Goal: Find specific page/section: Find specific page/section

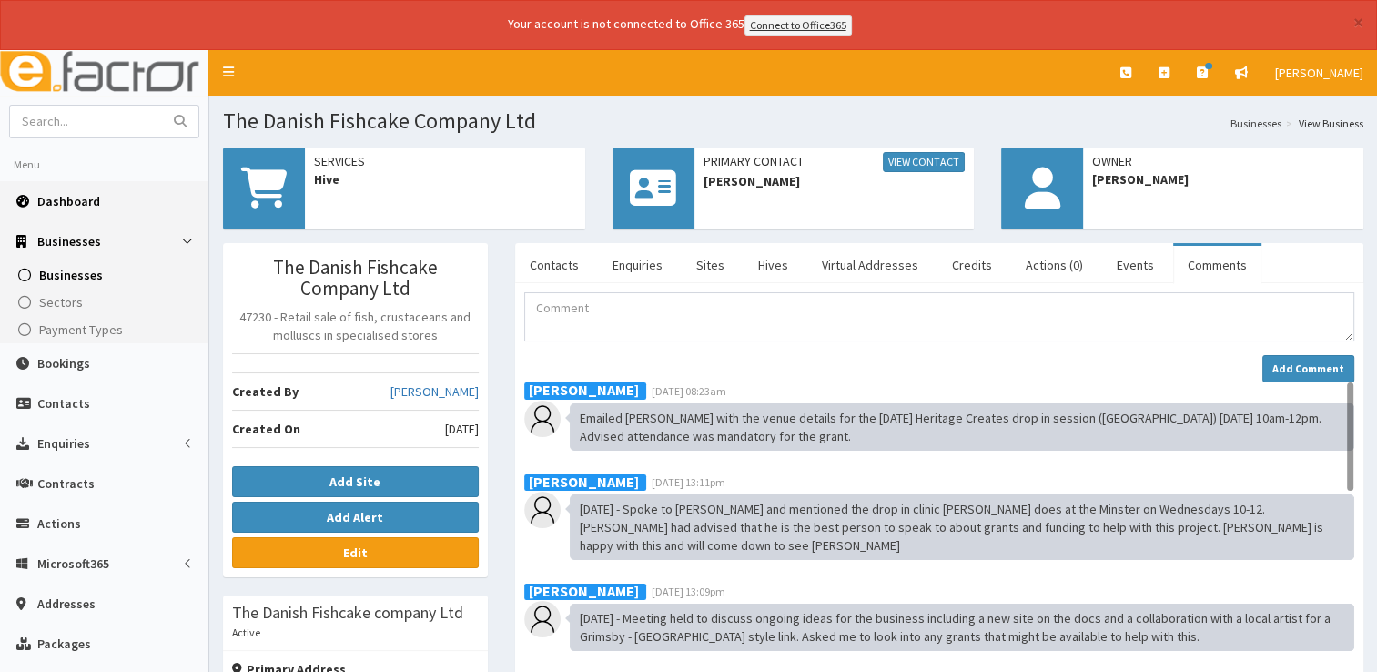
click at [83, 208] on link "Dashboard" at bounding box center [104, 201] width 208 height 40
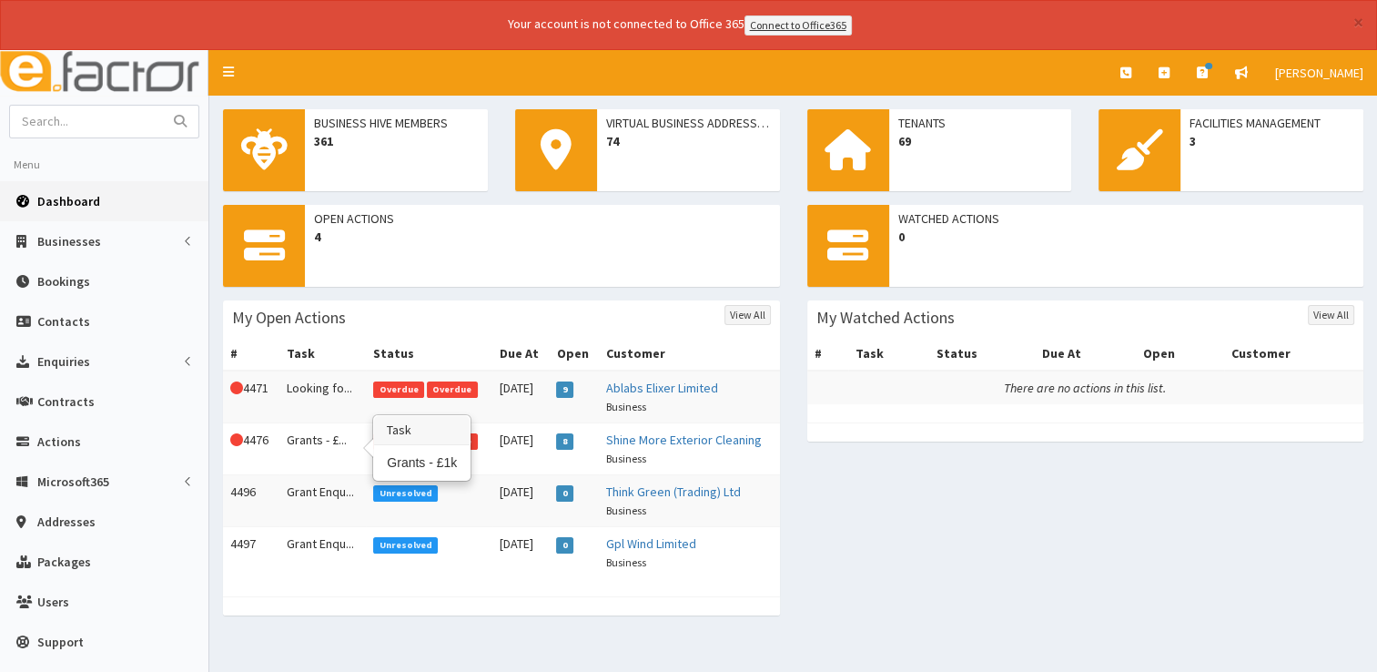
click at [326, 440] on td "Grants - £..." at bounding box center [322, 448] width 87 height 52
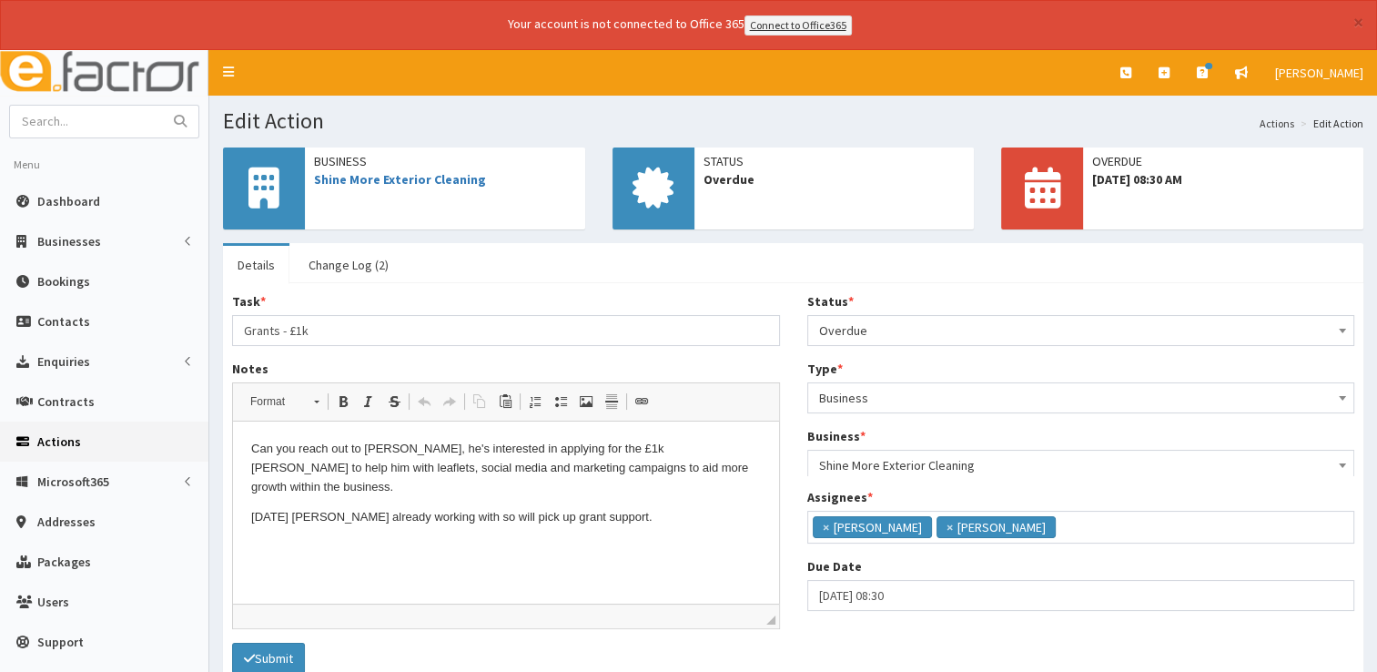
scroll to position [62, 0]
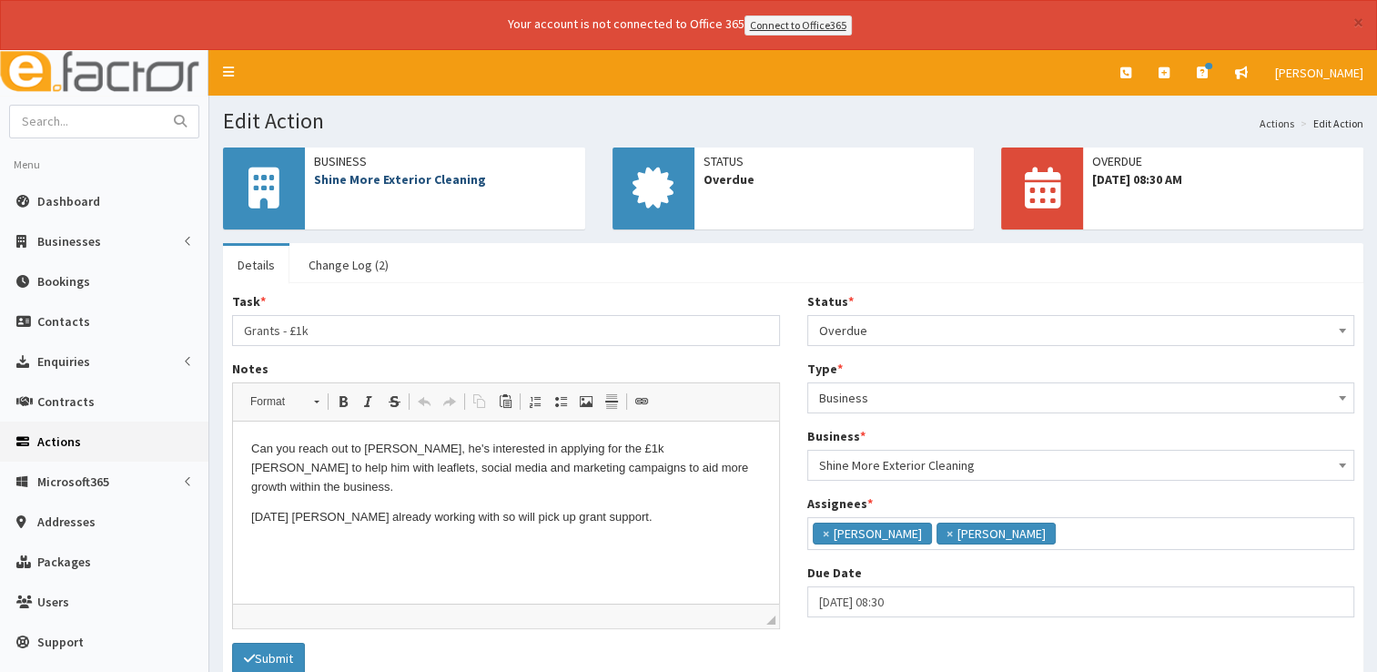
click at [420, 178] on link "Shine More Exterior Cleaning" at bounding box center [400, 179] width 172 height 16
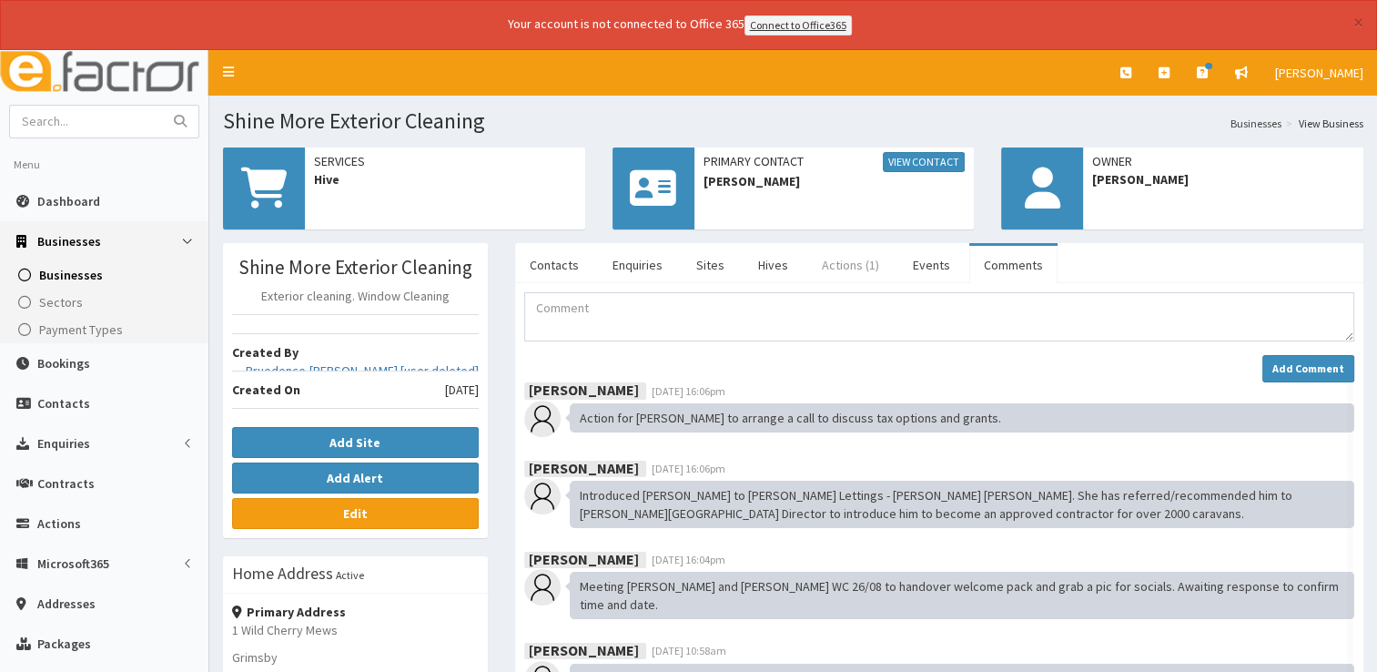
click at [834, 272] on link "Actions (1)" at bounding box center [850, 265] width 86 height 38
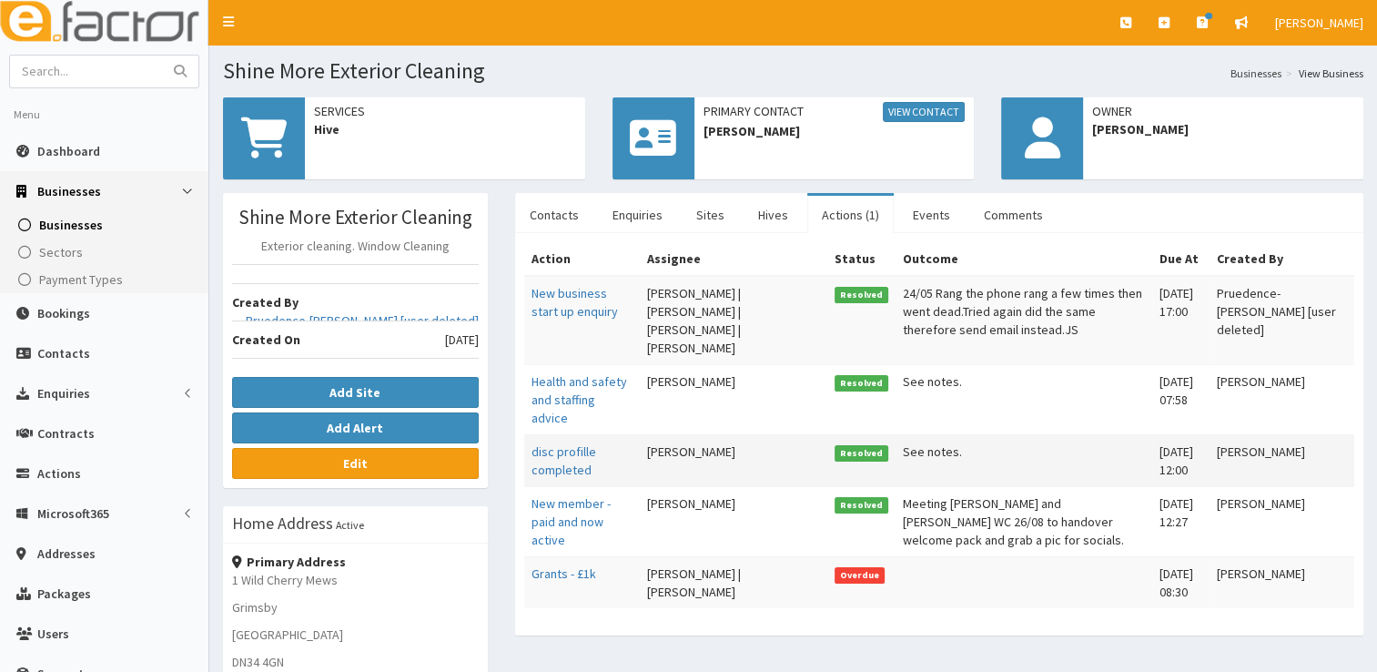
scroll to position [182, 0]
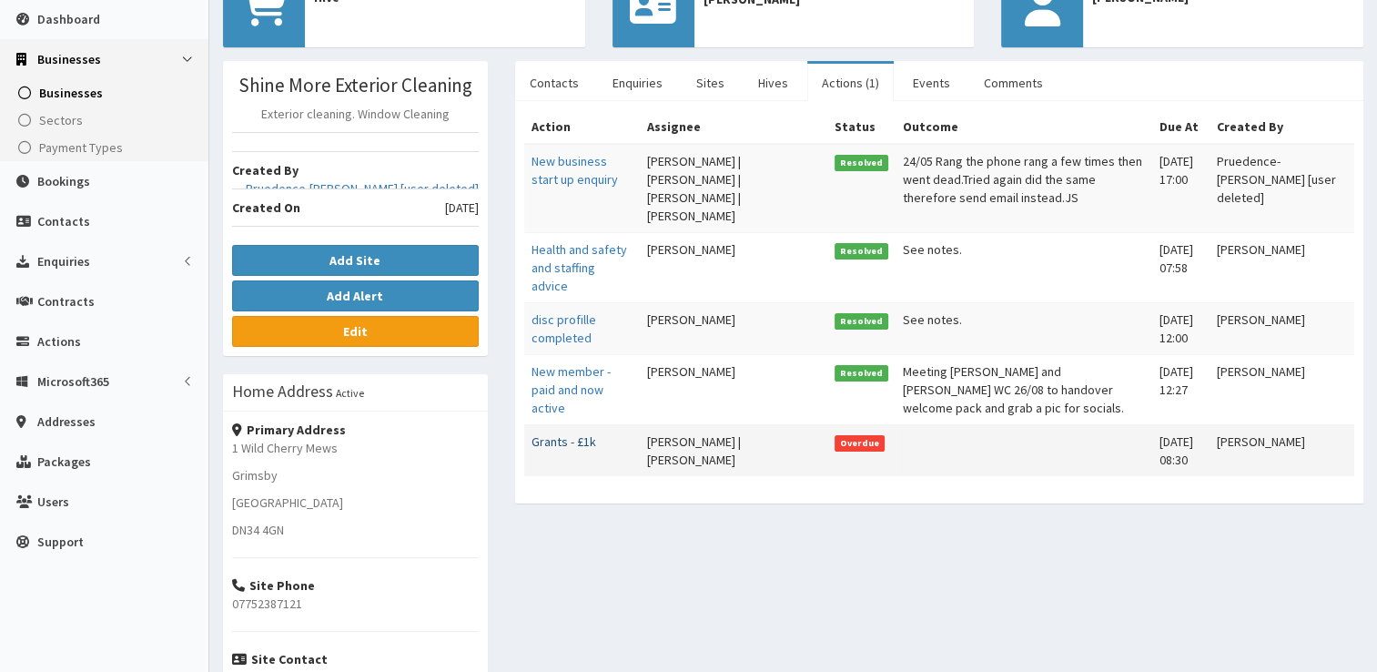
click at [559, 441] on link "Grants - £1k" at bounding box center [563, 441] width 65 height 16
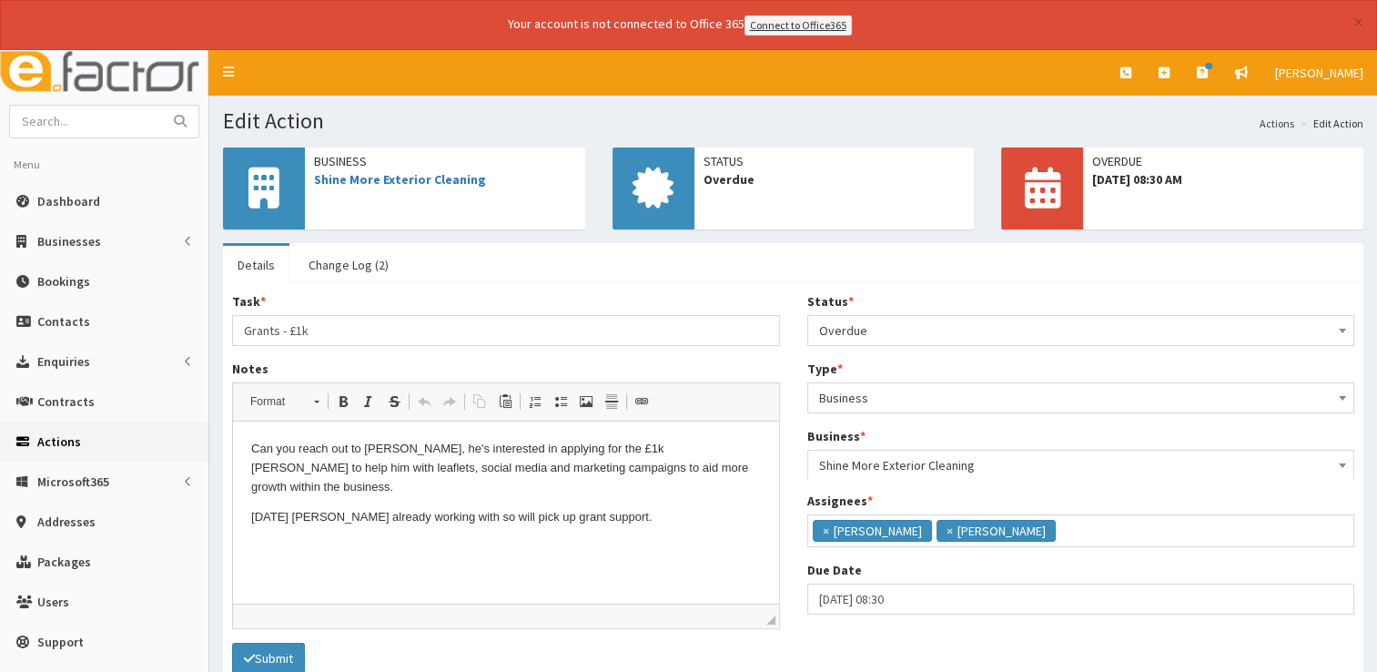
scroll to position [62, 0]
